Goal: Check status: Check status

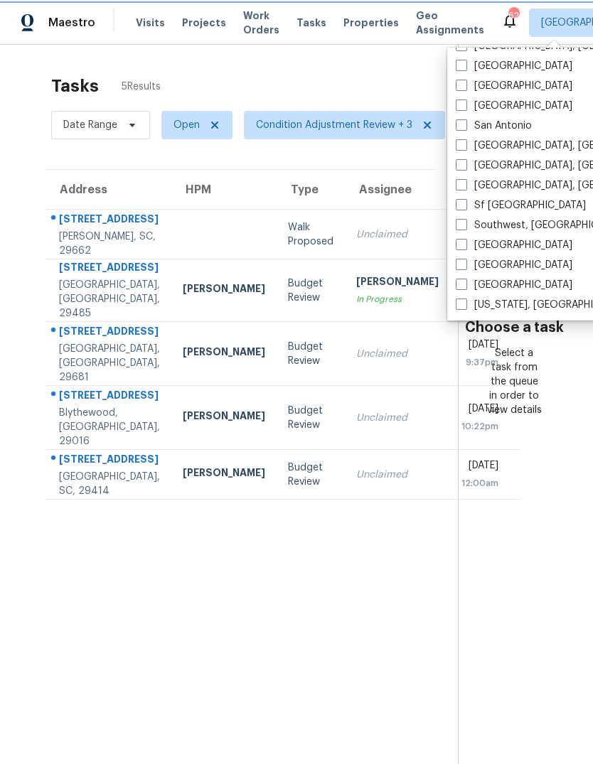
scroll to position [973, 0]
click at [463, 306] on span at bounding box center [461, 304] width 11 height 11
click at [463, 306] on input "[US_STATE], [GEOGRAPHIC_DATA]" at bounding box center [460, 302] width 9 height 9
checkbox input "true"
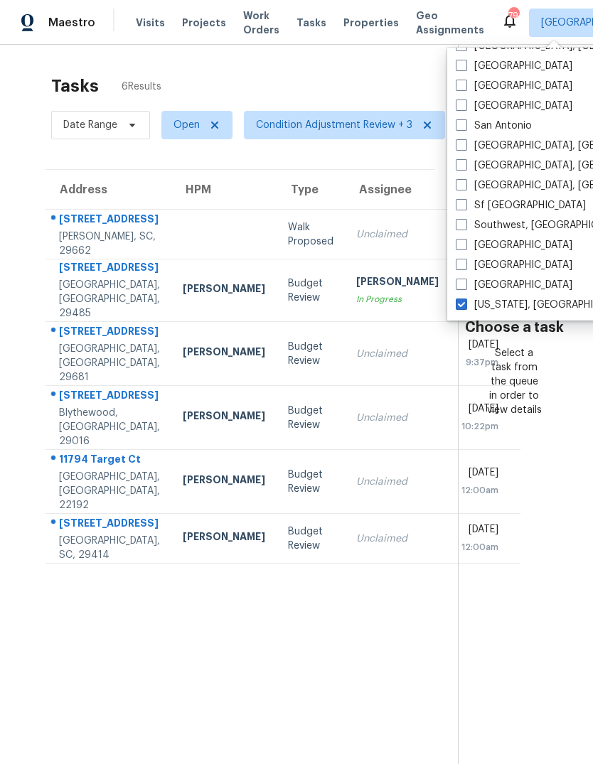
click at [340, 83] on div "Tasks 6 Results" at bounding box center [254, 86] width 407 height 37
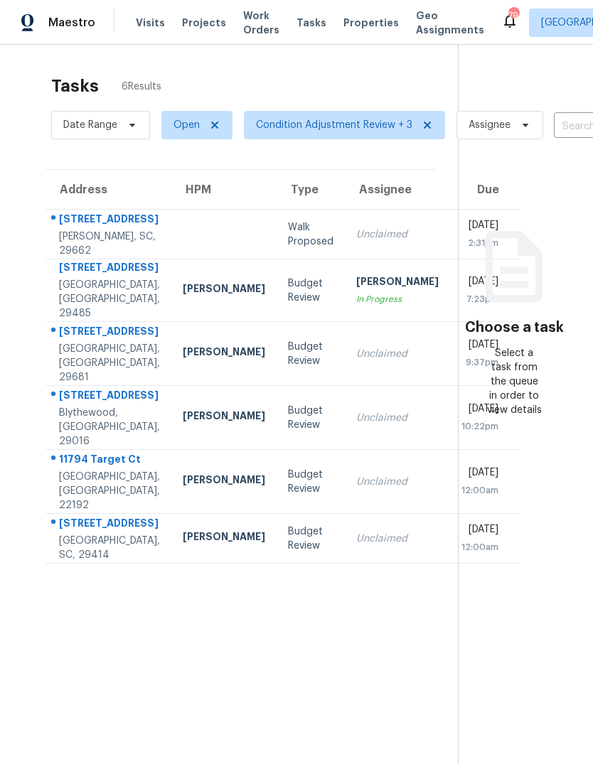
click at [243, 24] on span "Work Orders" at bounding box center [261, 23] width 36 height 28
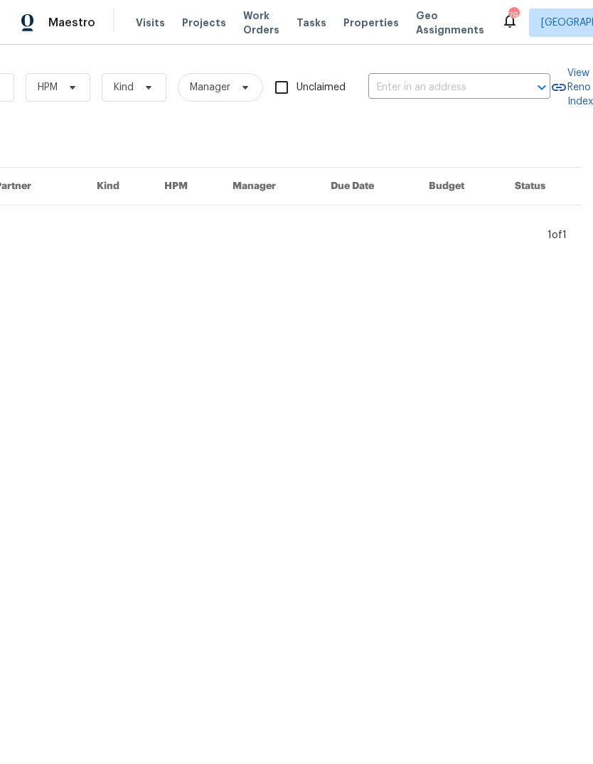
scroll to position [0, 234]
click at [419, 86] on input "text" at bounding box center [439, 88] width 142 height 22
type input "8245"
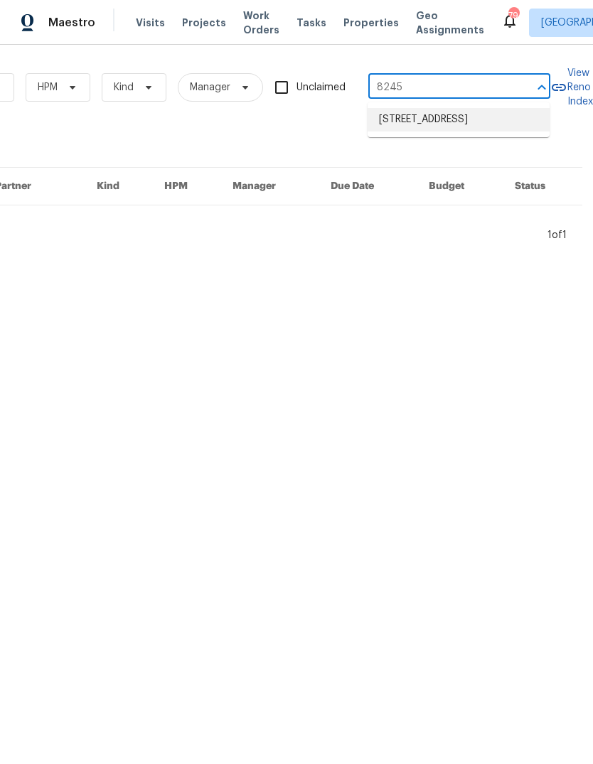
click at [431, 122] on li "[STREET_ADDRESS]" at bounding box center [459, 119] width 182 height 23
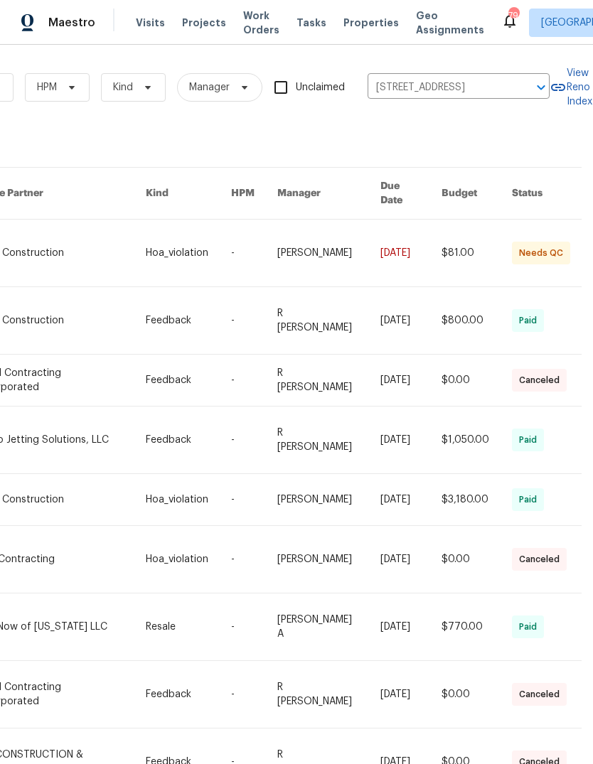
click at [417, 138] on div "32 work orders" at bounding box center [168, 143] width 803 height 14
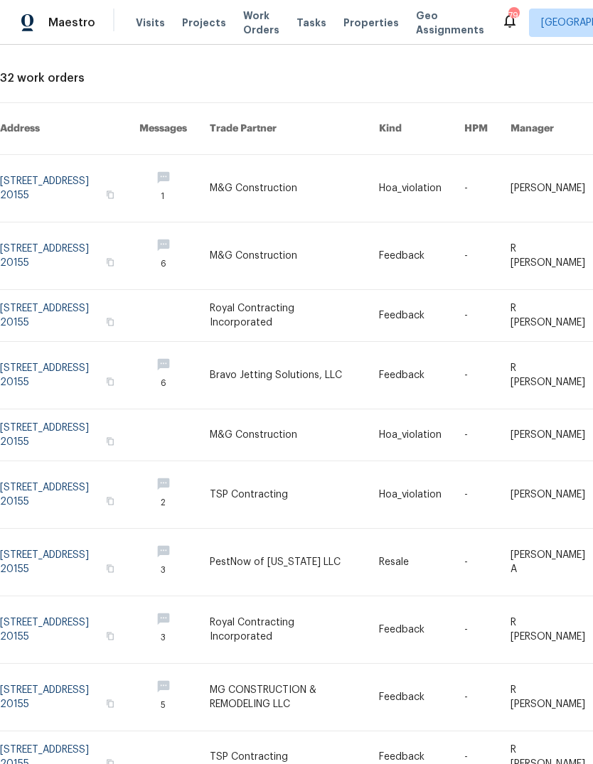
scroll to position [65, 0]
click at [58, 175] on link at bounding box center [69, 188] width 139 height 67
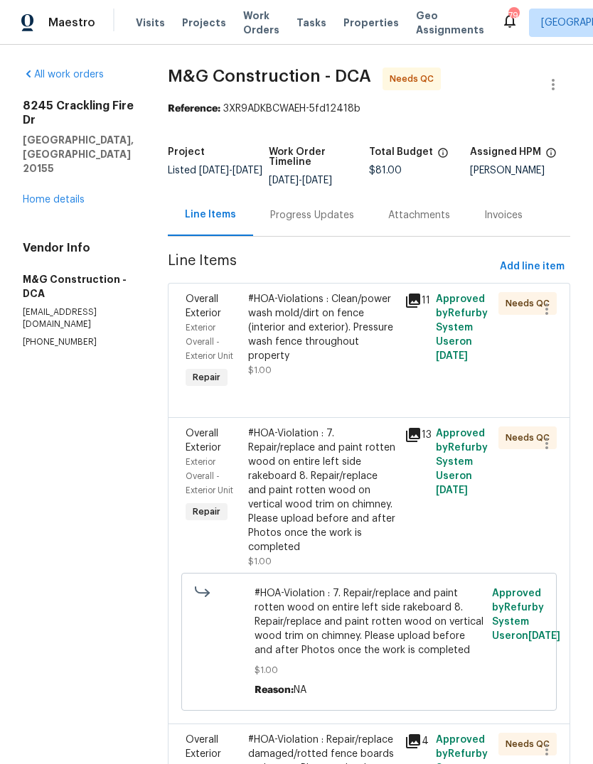
click at [323, 223] on div "Progress Updates" at bounding box center [312, 215] width 84 height 14
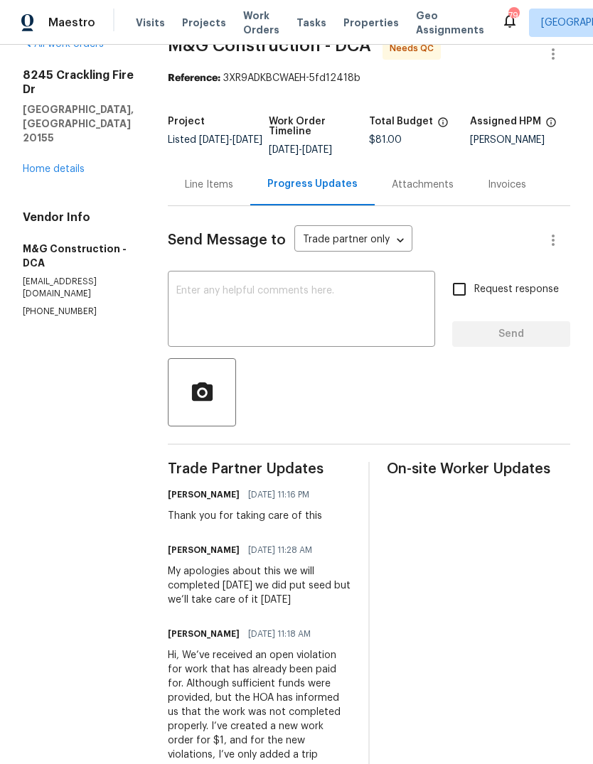
scroll to position [30, 0]
